Goal: Check status

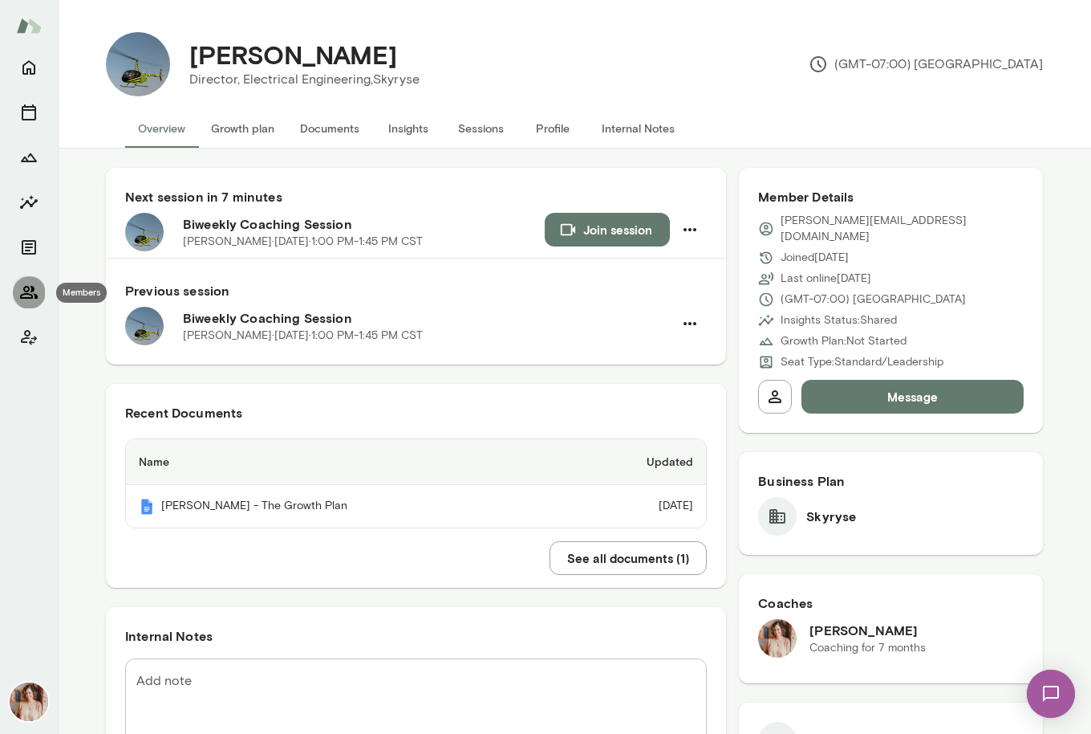
click at [40, 287] on button "Members" at bounding box center [29, 292] width 32 height 32
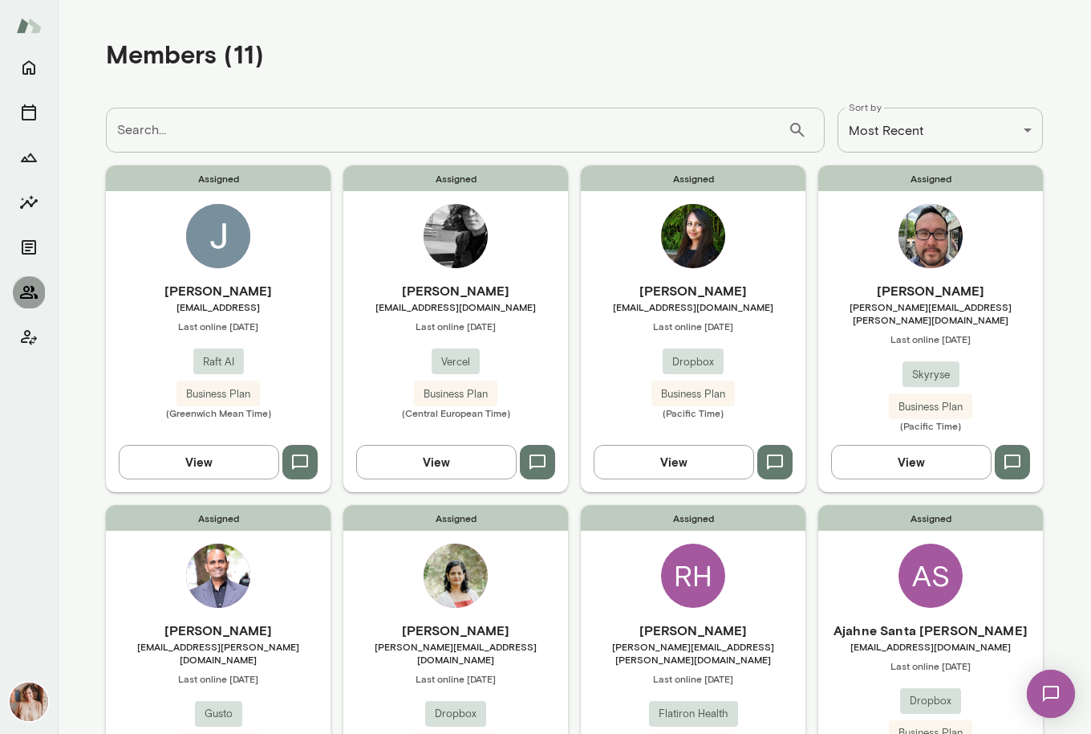
click at [33, 299] on icon "Members" at bounding box center [28, 292] width 19 height 19
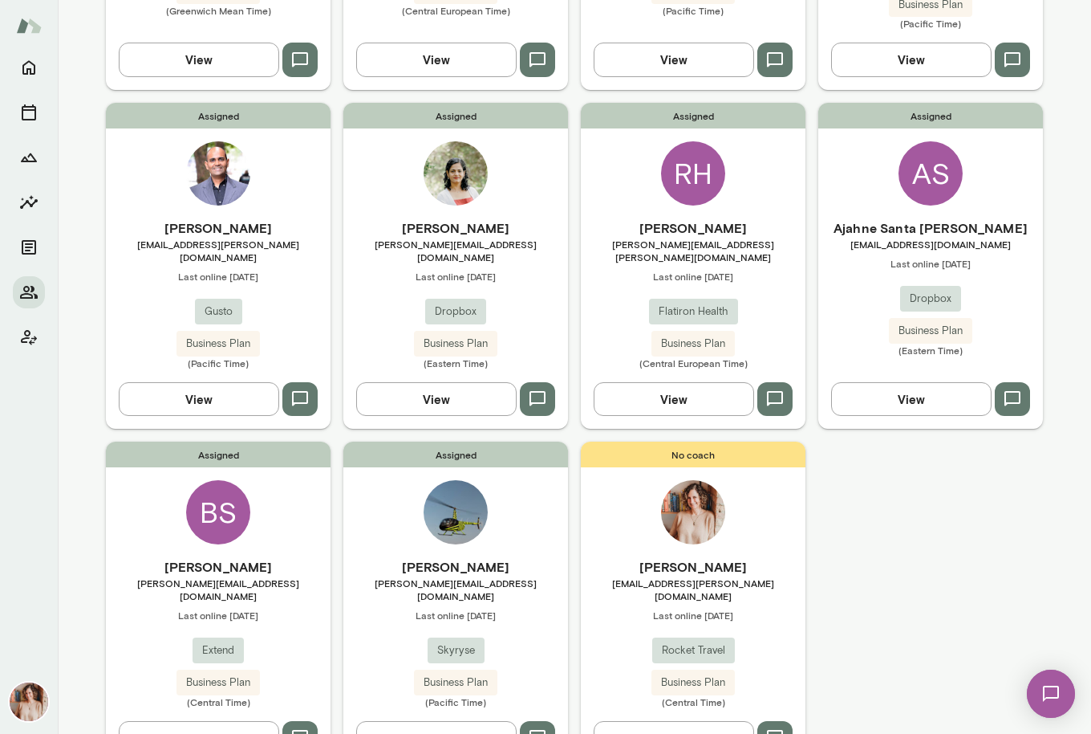
scroll to position [405, 0]
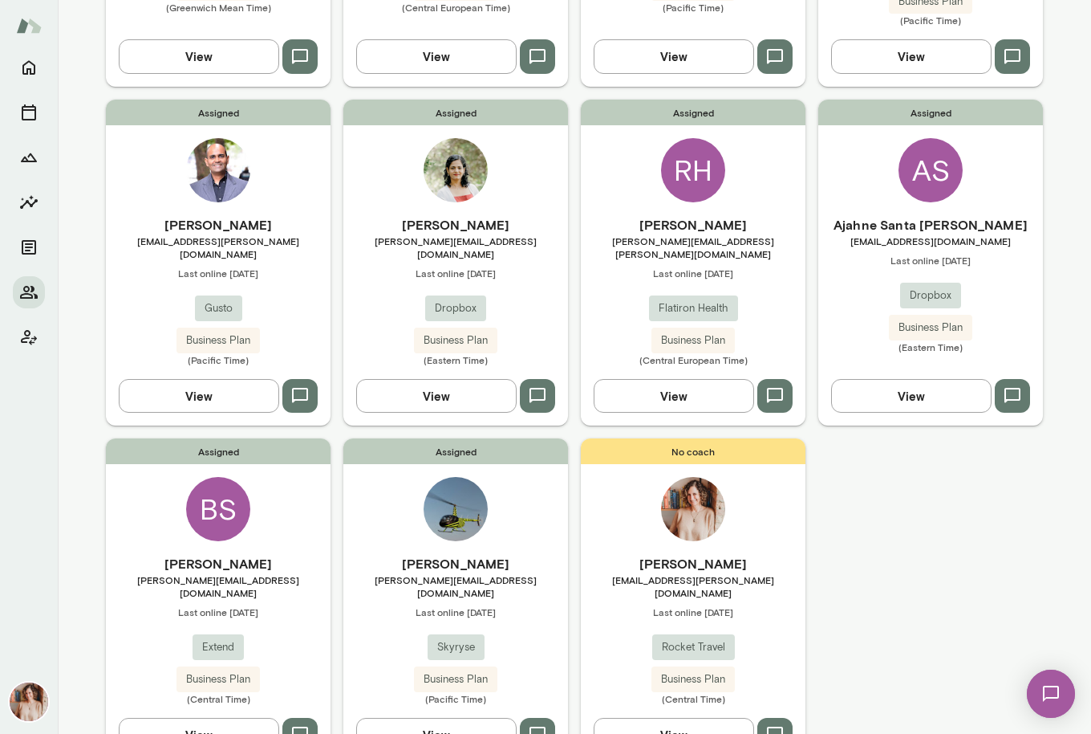
click at [719, 220] on h6 "[PERSON_NAME]" at bounding box center [693, 224] width 225 height 19
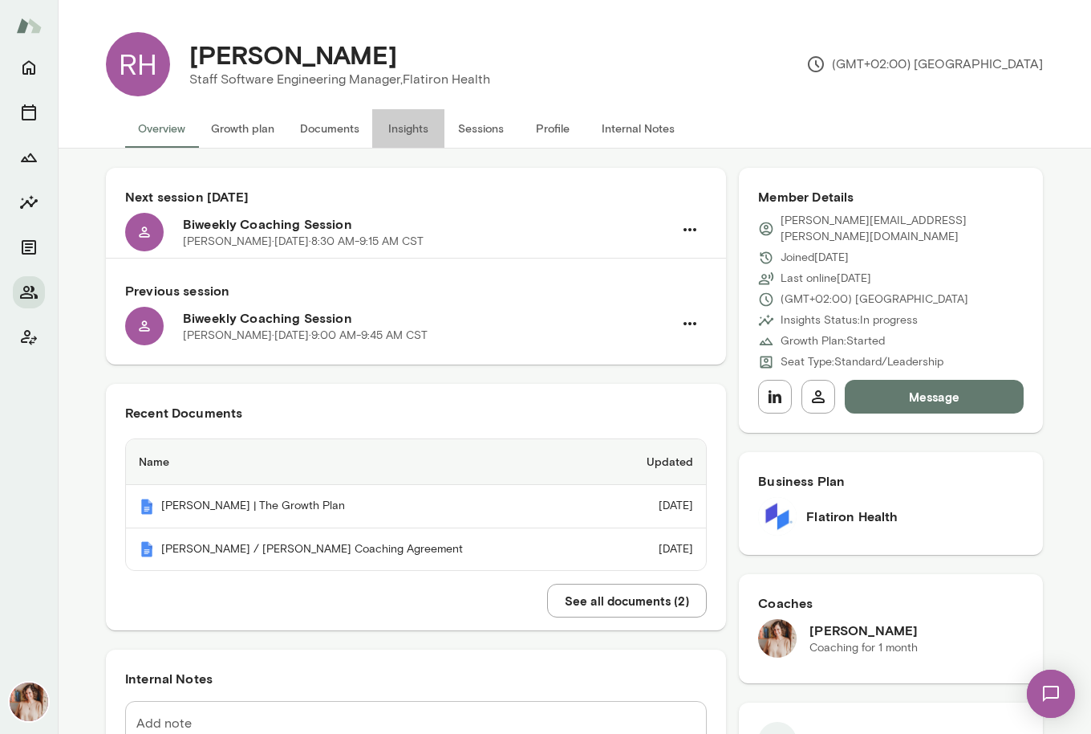
click at [401, 132] on button "Insights" at bounding box center [408, 128] width 72 height 39
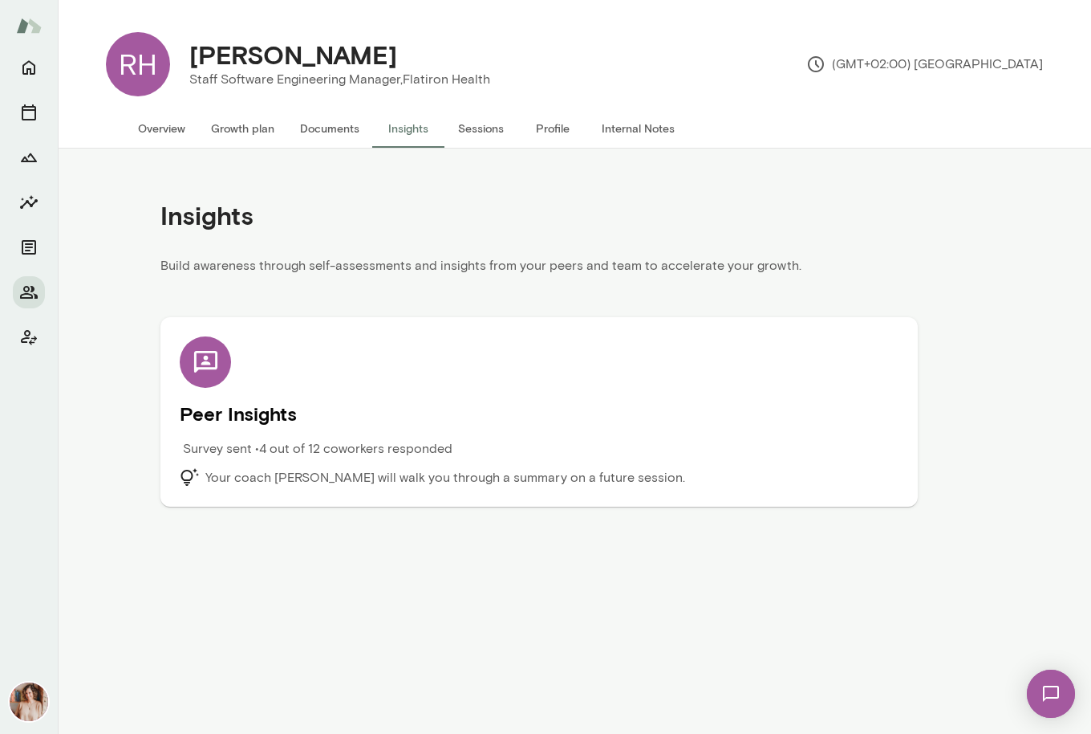
click at [197, 396] on div "Peer Insights Survey sent • 4 out of 12 coworkers responded Your coach [PERSON_…" at bounding box center [539, 411] width 719 height 151
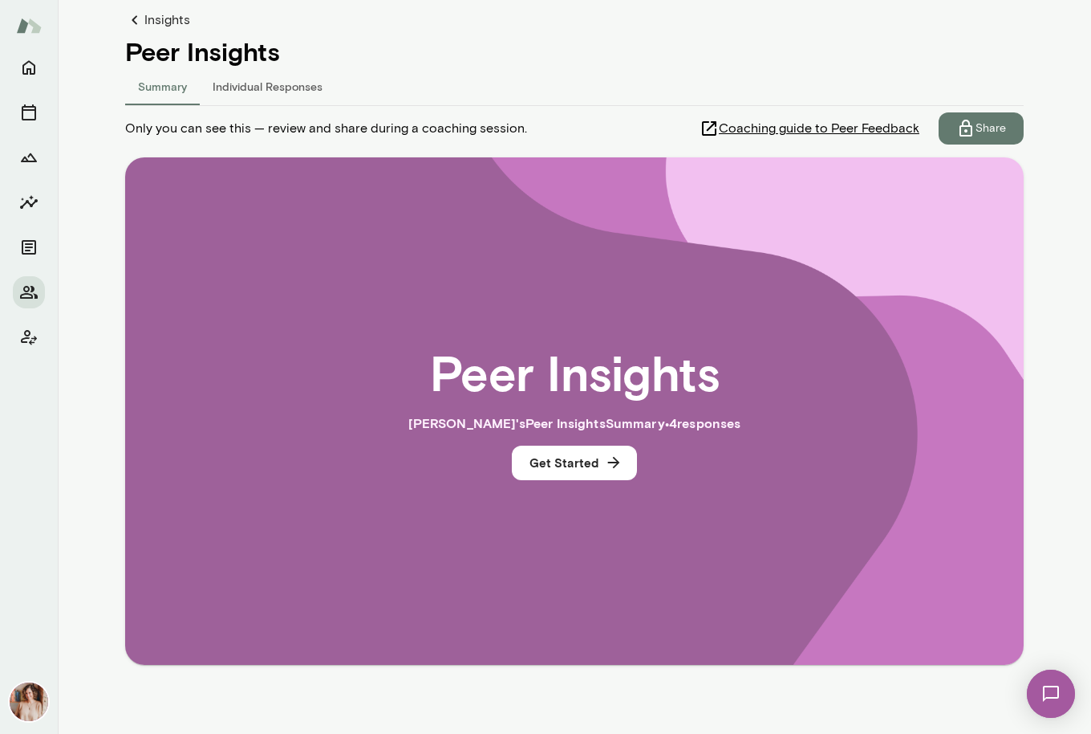
scroll to position [159, 0]
